Goal: Task Accomplishment & Management: Complete application form

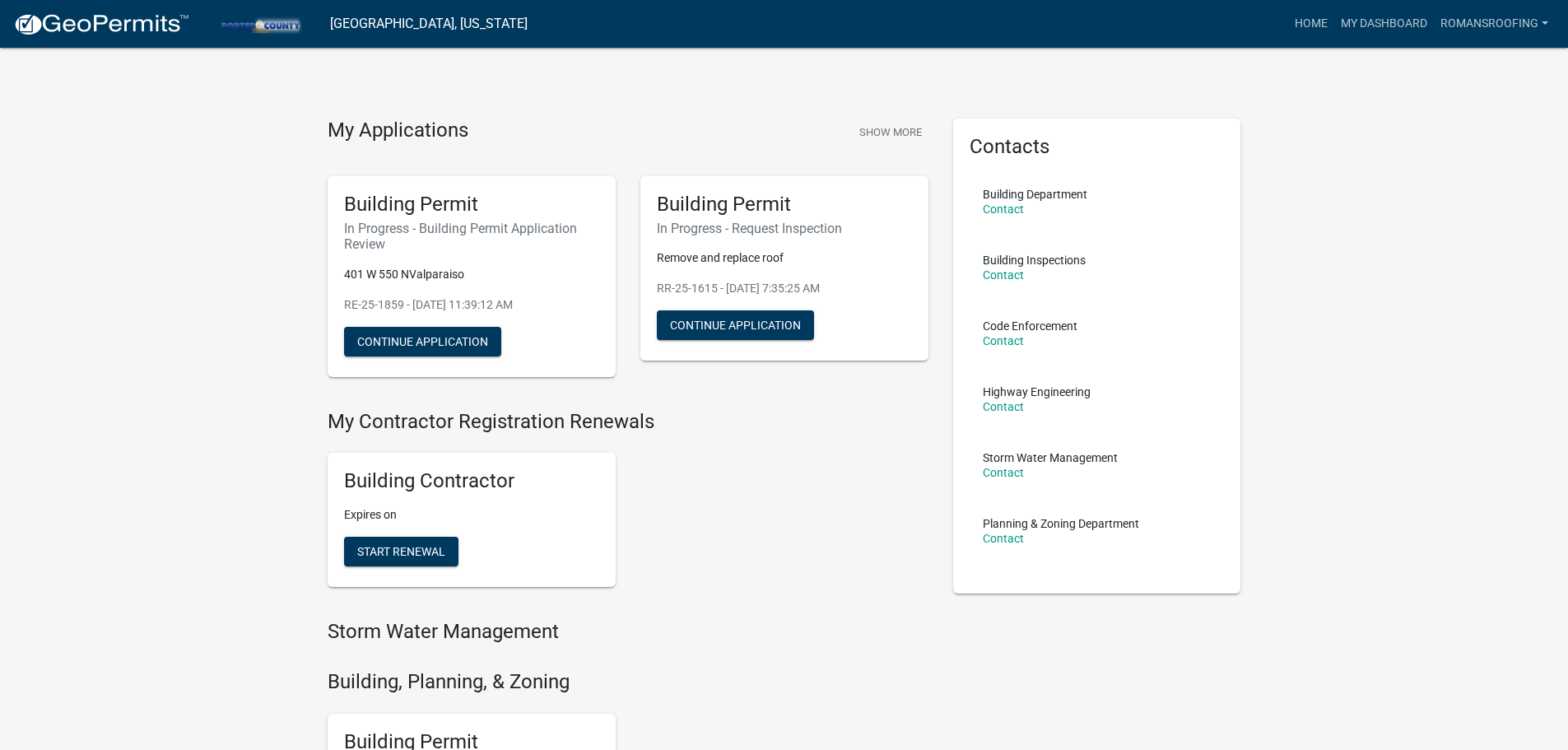
click at [848, 578] on div "Building Contractor Expires on Start Renewal" at bounding box center [627, 520] width 626 height 160
click at [1481, 19] on link "romansroofing" at bounding box center [1494, 24] width 121 height 31
click at [1351, 141] on div "My Applications Show More Building Permit In Progress - Building Permit Applica…" at bounding box center [784, 680] width 1568 height 1361
click at [1354, 31] on link "My Dashboard" at bounding box center [1384, 24] width 100 height 31
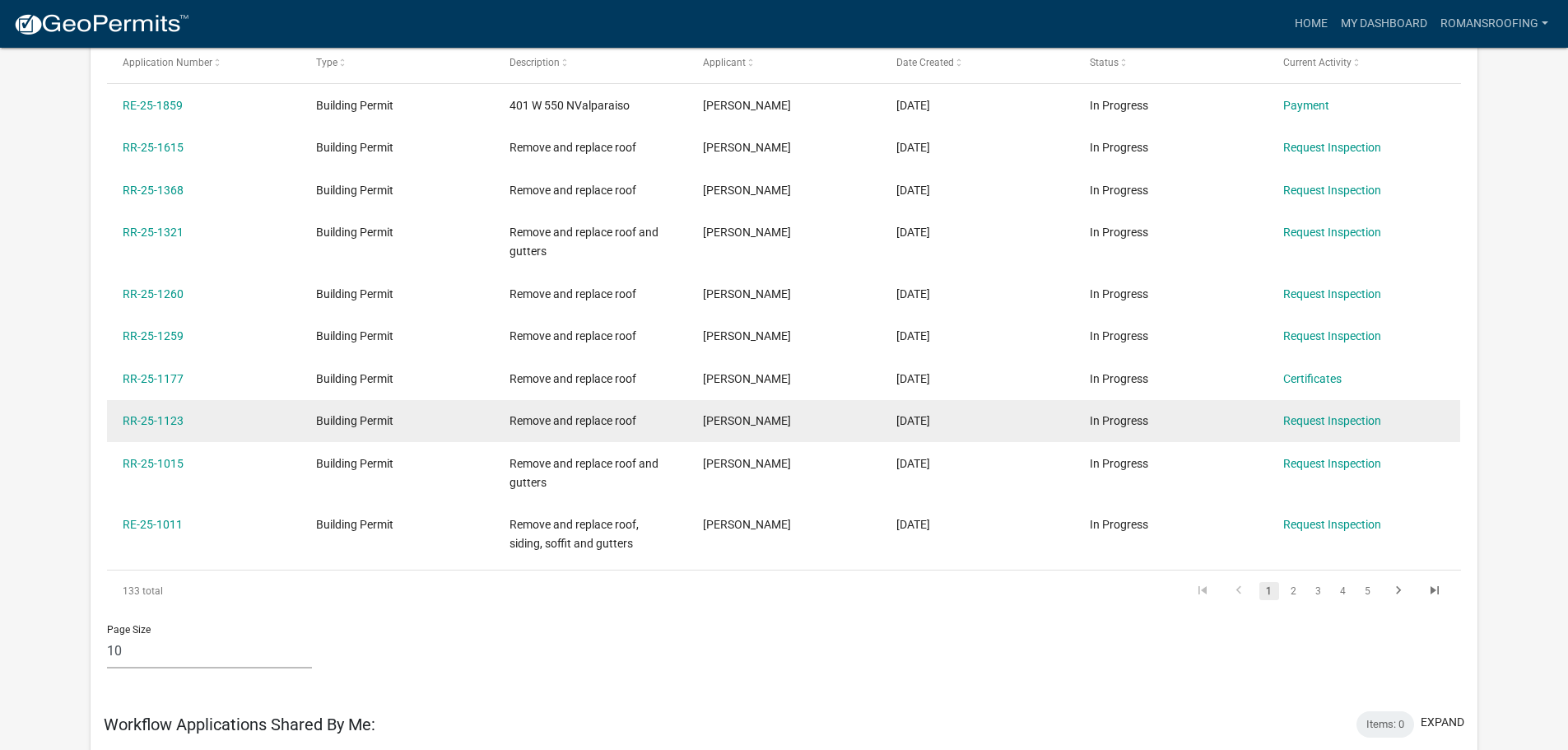
scroll to position [165, 0]
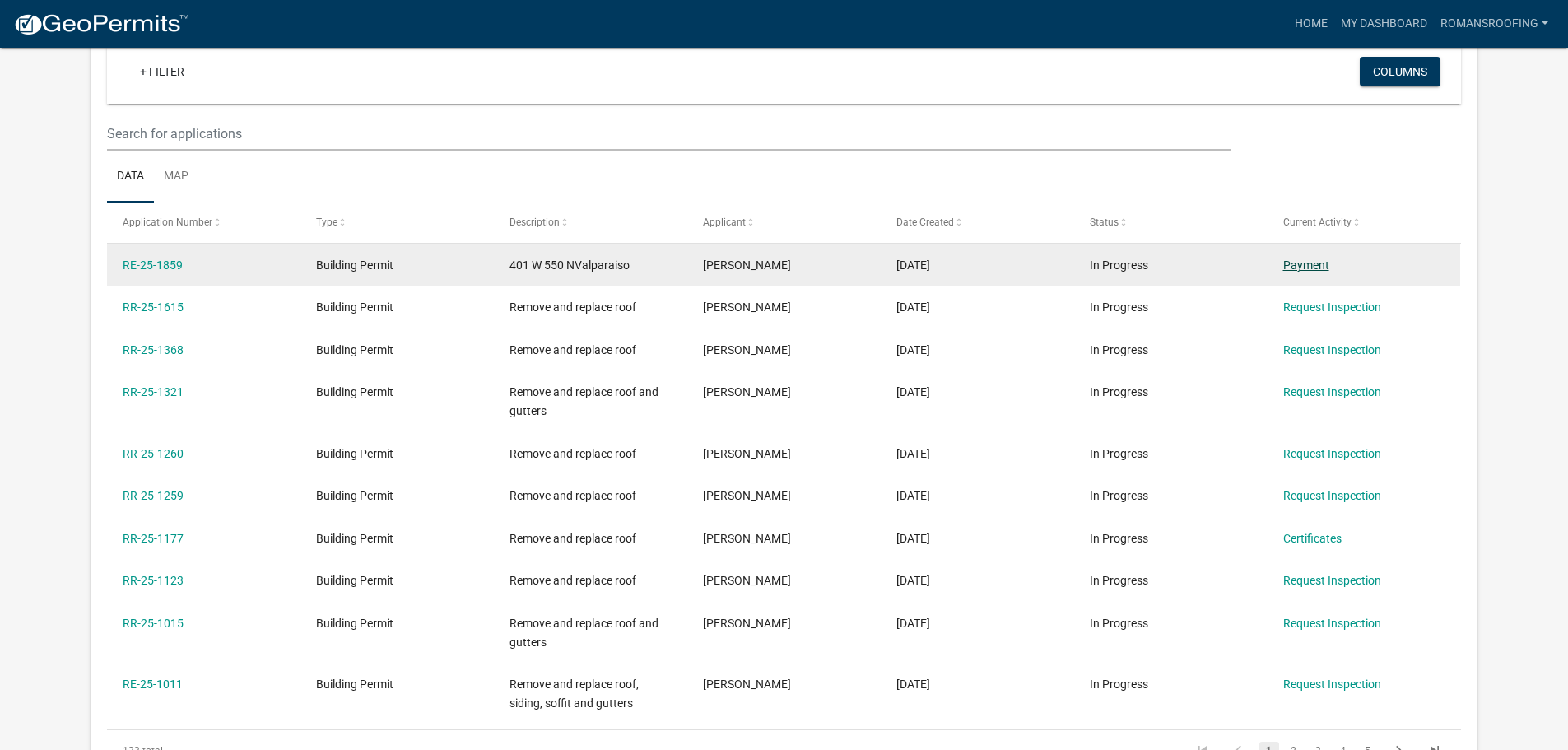
click at [1301, 266] on link "Payment" at bounding box center [1306, 265] width 46 height 14
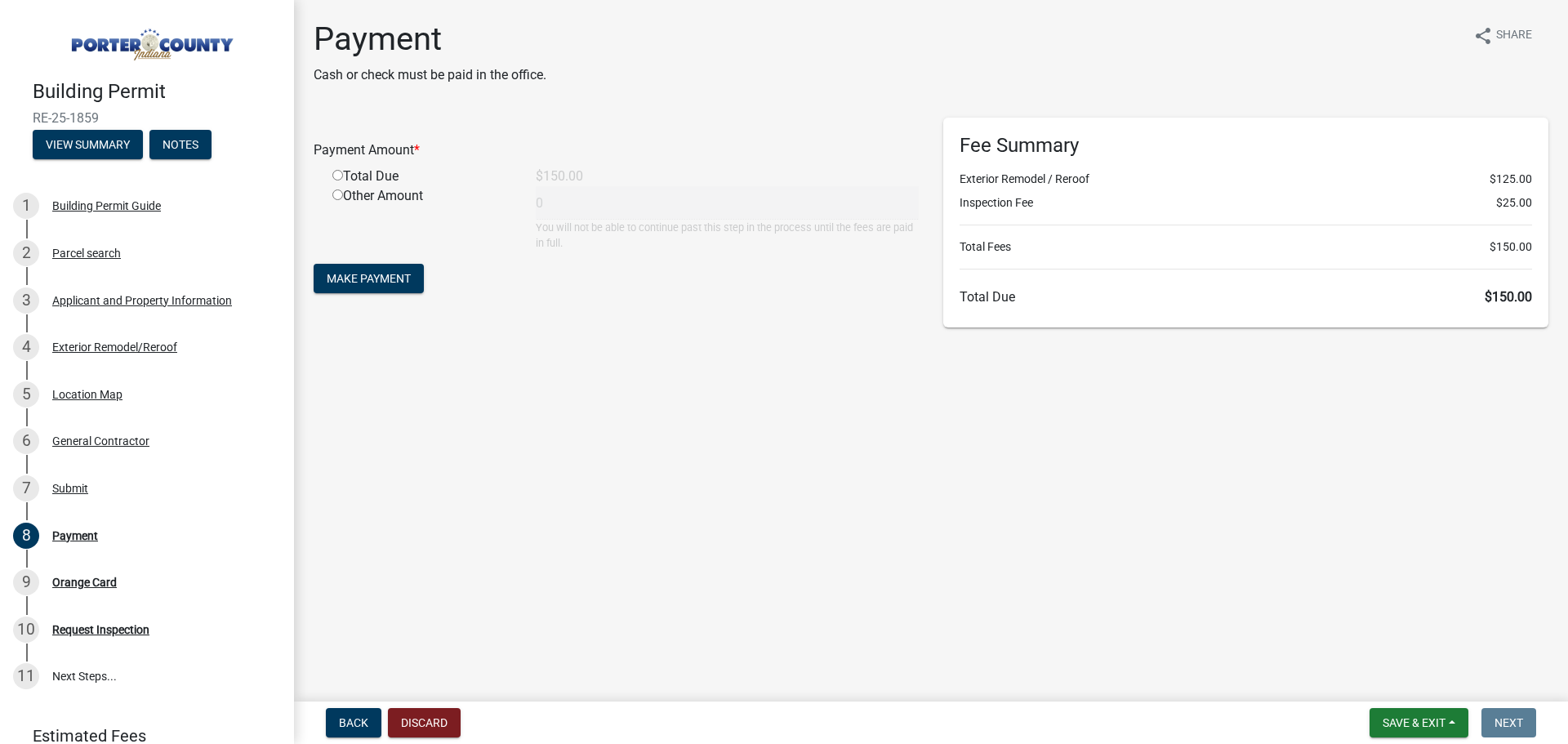
click at [336, 176] on input "radio" at bounding box center [338, 175] width 11 height 11
radio input "true"
type input "150"
click at [395, 275] on span "Make Payment" at bounding box center [369, 279] width 84 height 13
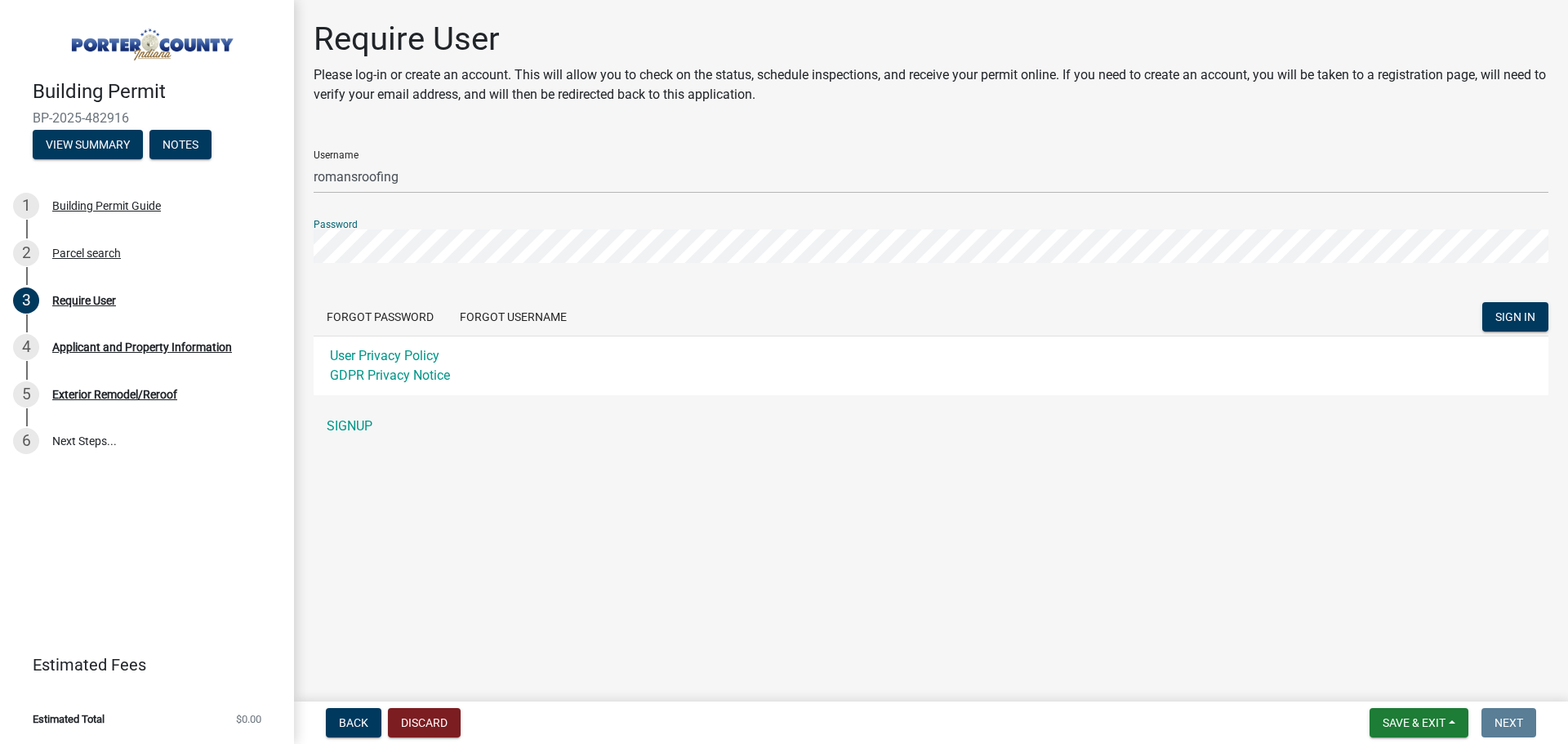
click at [1482, 302] on button "SIGN IN" at bounding box center [1514, 317] width 66 height 29
click at [80, 142] on button "View Summary" at bounding box center [88, 144] width 111 height 29
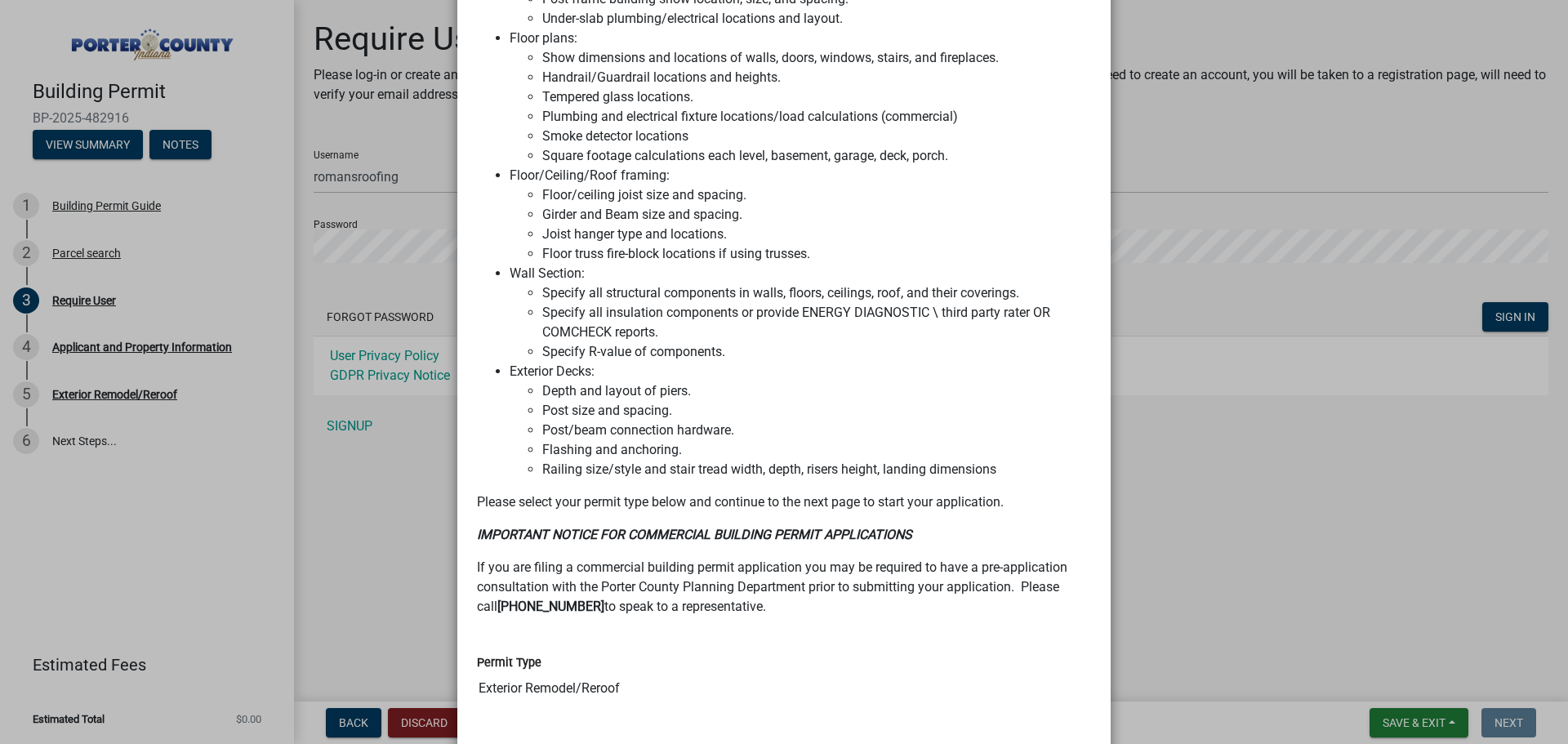
scroll to position [1000, 0]
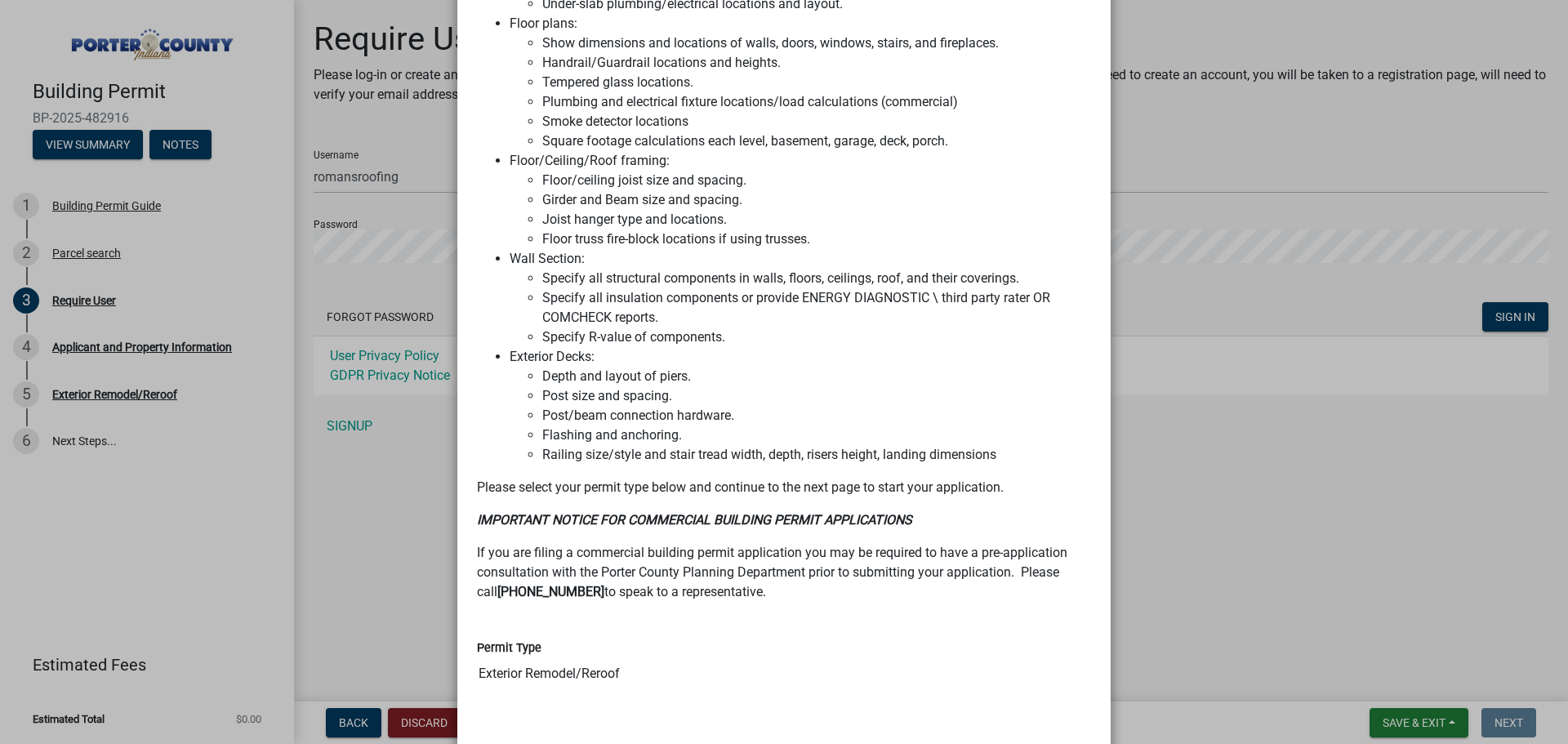
click at [1236, 430] on ngb-modal-window "Summary × Printer Friendly Building Permit Guide Parcel search Completed On Tue…" at bounding box center [784, 372] width 1568 height 744
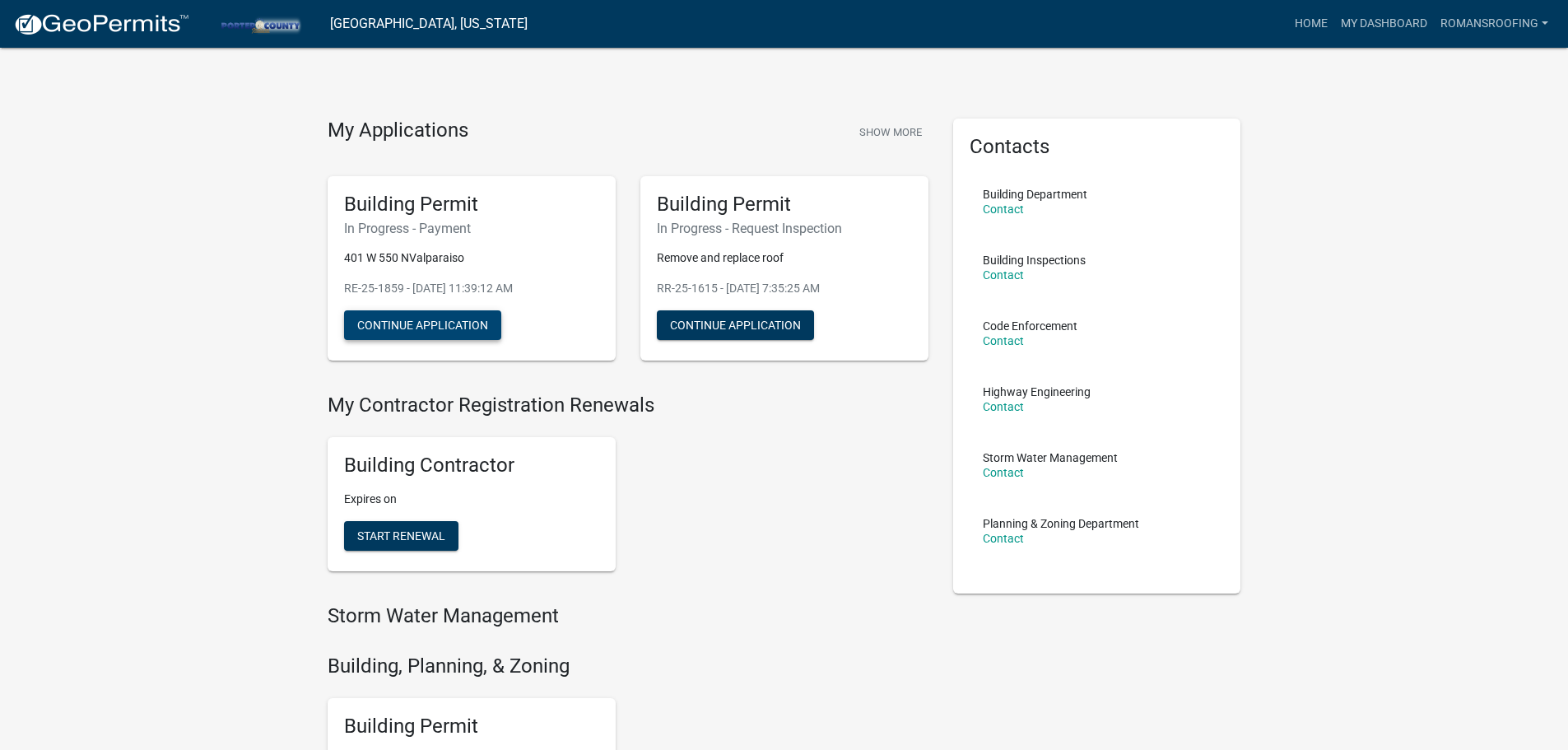
click at [431, 330] on button "Continue Application" at bounding box center [422, 324] width 157 height 30
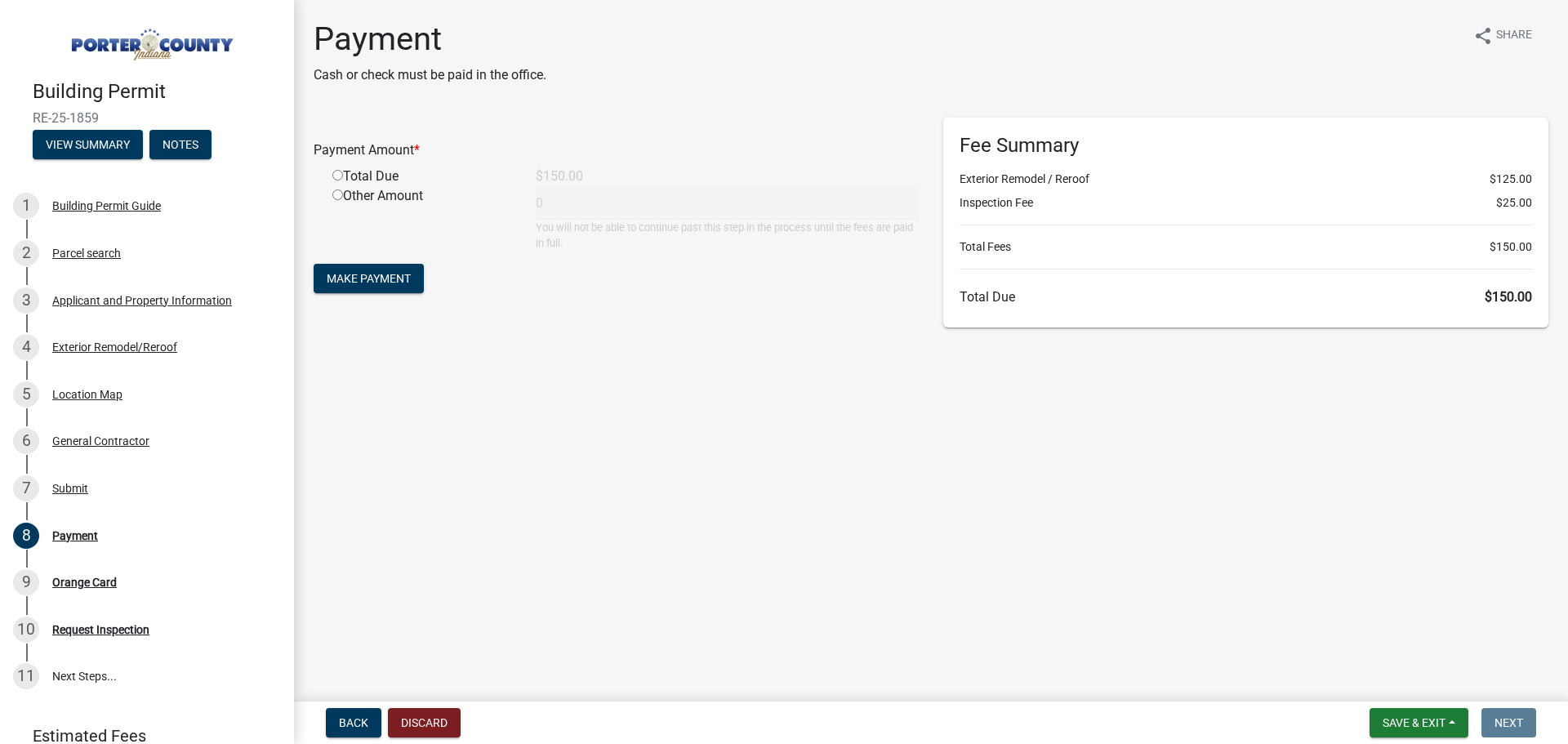
click at [339, 174] on input "radio" at bounding box center [338, 175] width 11 height 11
radio input "true"
type input "150"
click at [383, 275] on span "Make Payment" at bounding box center [369, 279] width 84 height 13
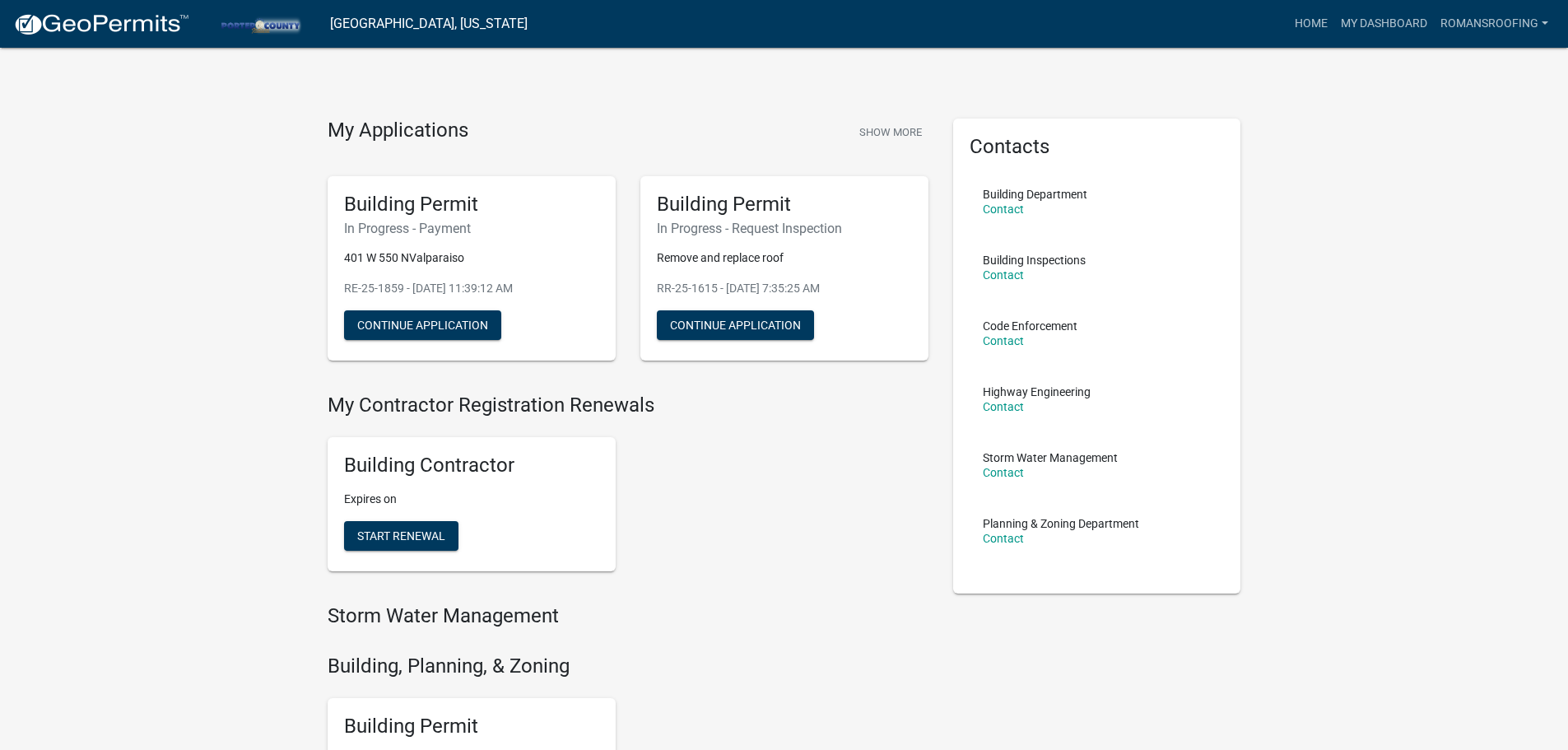
click at [397, 205] on h5 "Building Permit" at bounding box center [471, 204] width 255 height 24
click at [405, 329] on button "Continue Application" at bounding box center [422, 324] width 157 height 30
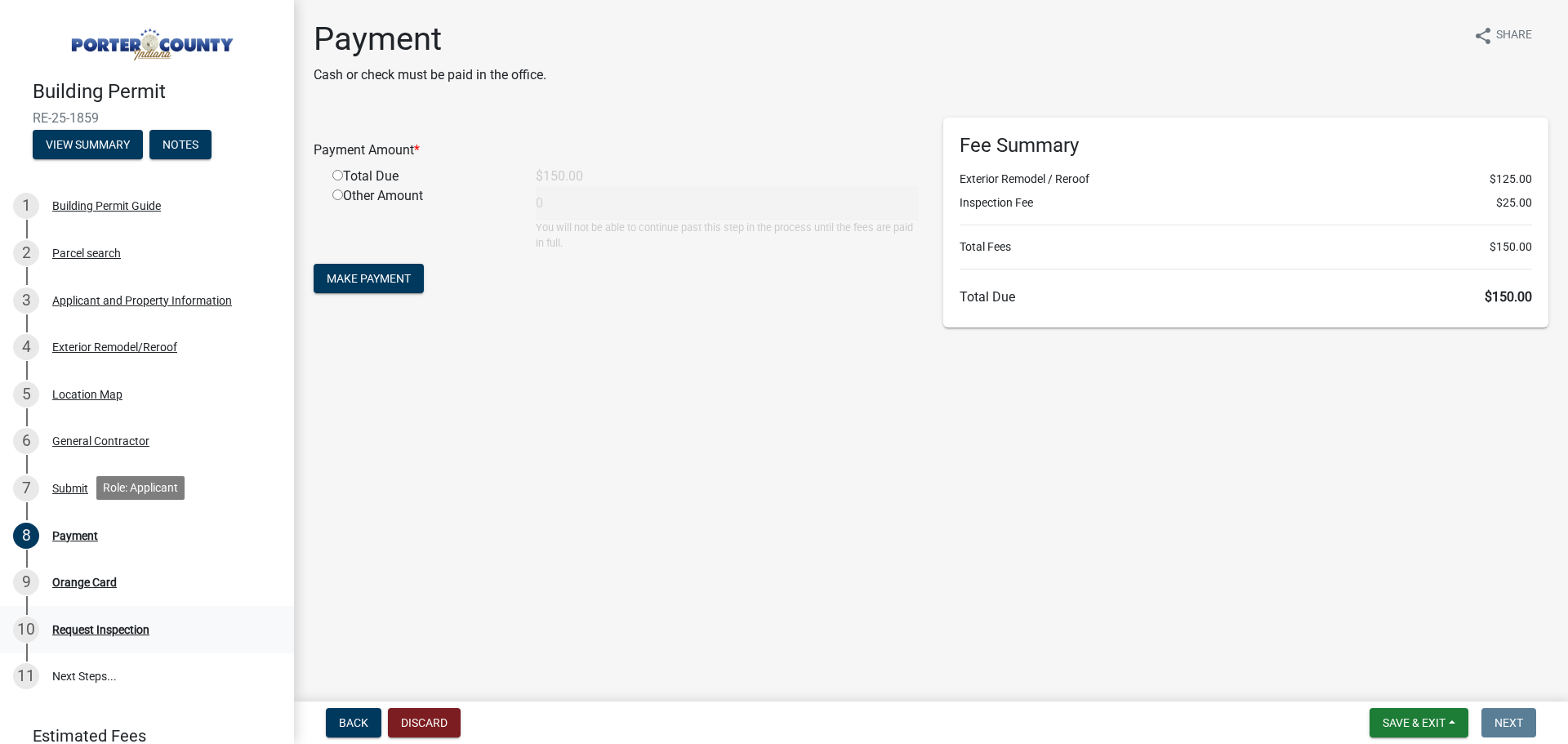
scroll to position [142, 0]
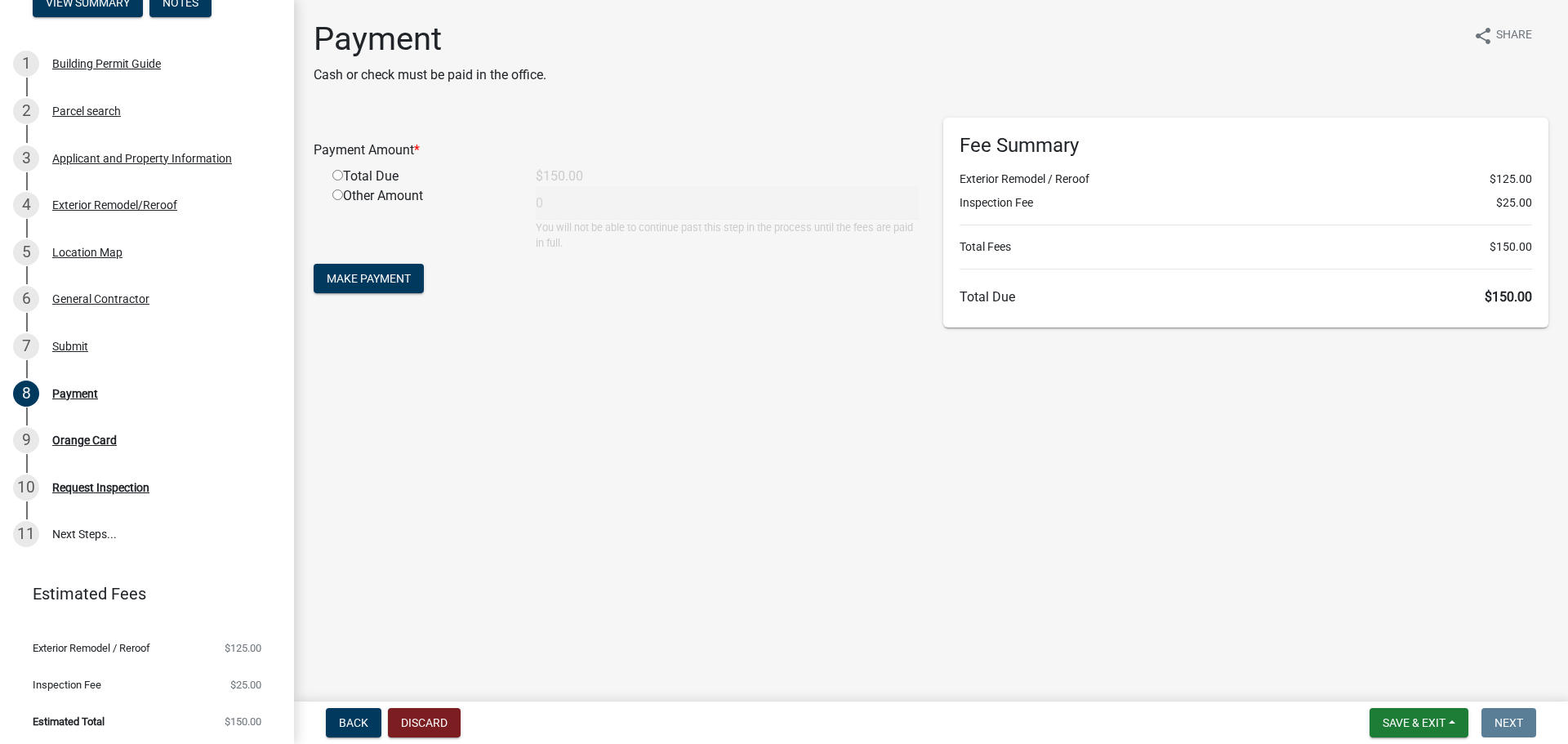
click at [340, 178] on input "radio" at bounding box center [338, 175] width 11 height 11
radio input "true"
type input "150"
click at [383, 276] on span "Make Payment" at bounding box center [369, 279] width 84 height 13
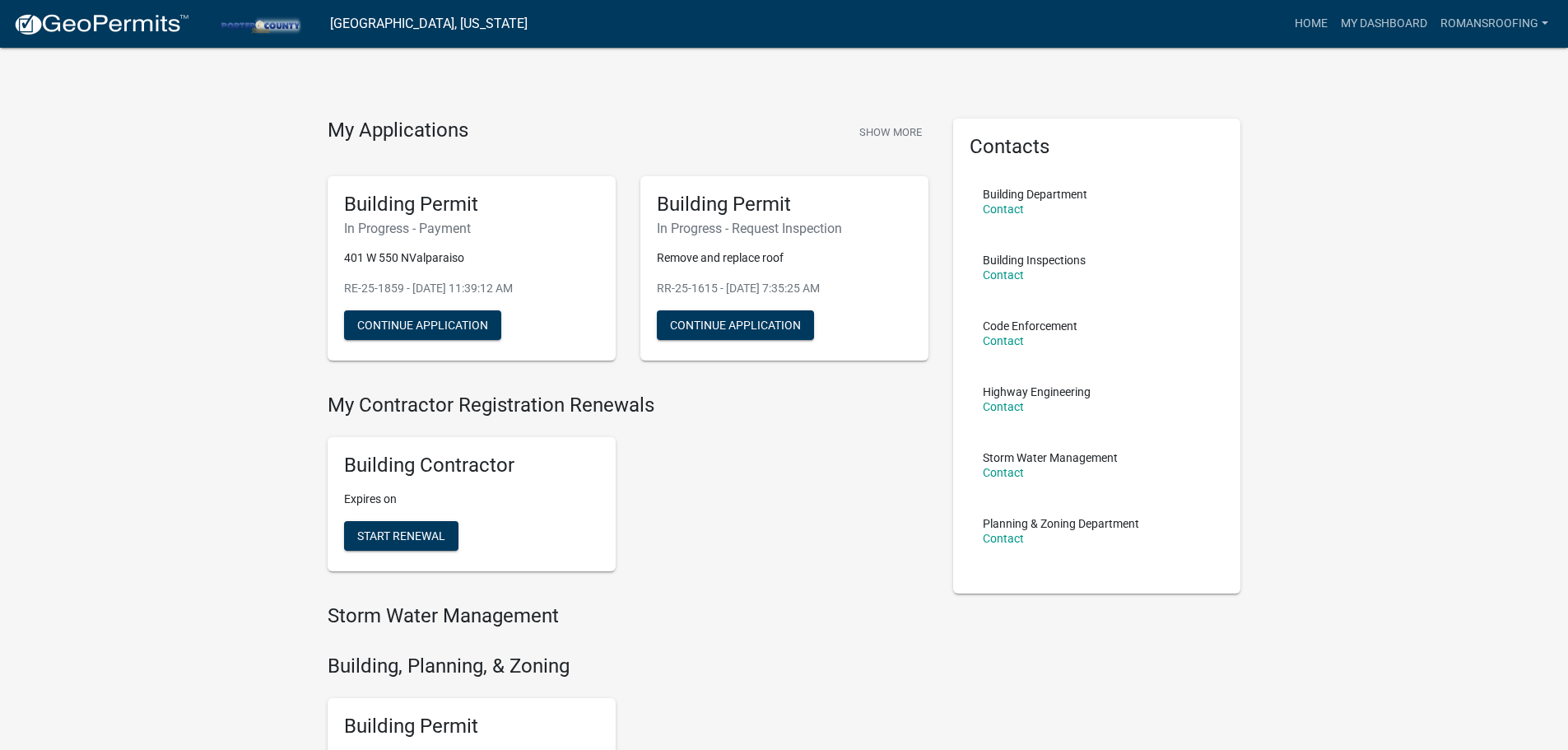
click at [399, 209] on h5 "Building Permit" at bounding box center [471, 204] width 255 height 24
click at [416, 323] on button "Continue Application" at bounding box center [422, 324] width 157 height 30
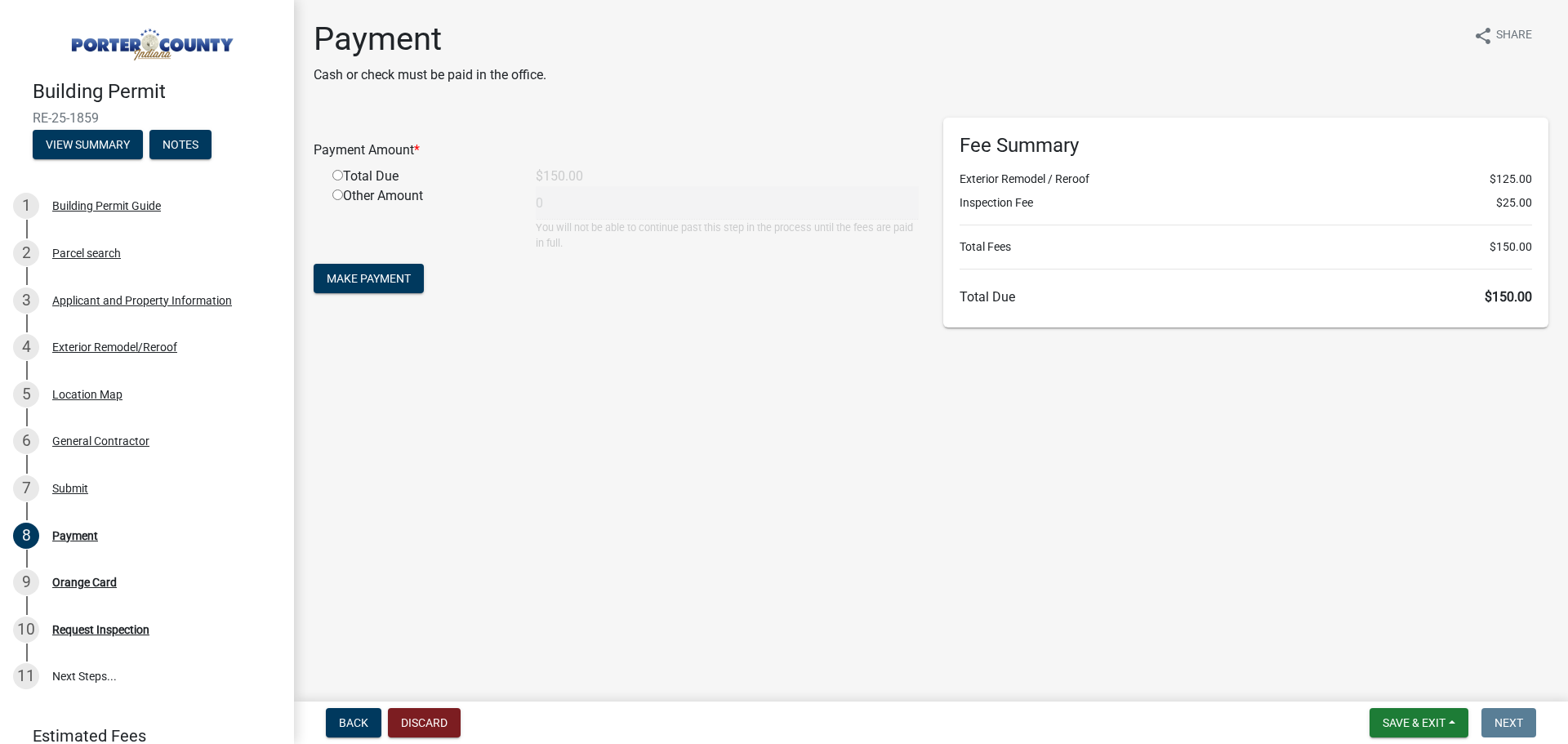
click at [338, 176] on input "radio" at bounding box center [338, 175] width 11 height 11
radio input "true"
type input "150"
click at [389, 280] on span "Make Payment" at bounding box center [369, 279] width 84 height 13
